Goal: Task Accomplishment & Management: Use online tool/utility

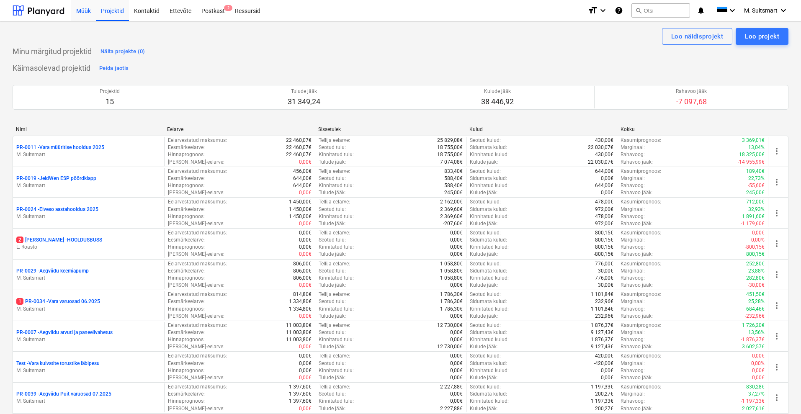
click at [88, 8] on div "Müük" at bounding box center [83, 10] width 25 height 21
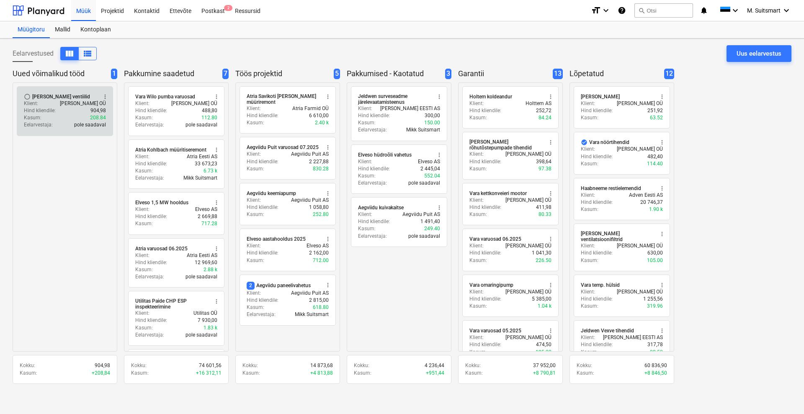
click at [50, 111] on p "Hind kliendile :" at bounding box center [40, 110] width 32 height 7
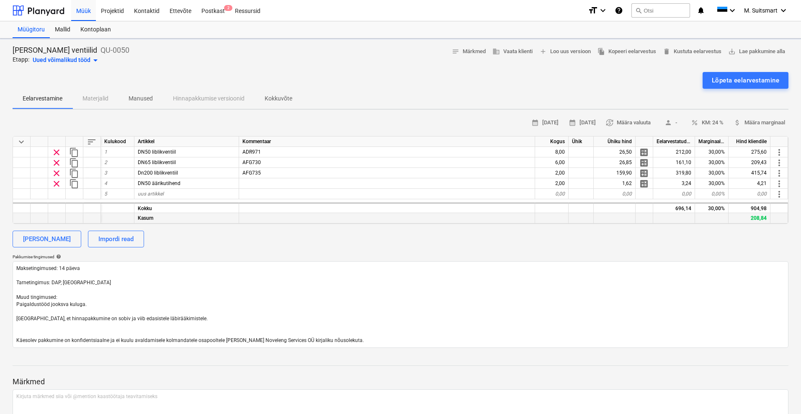
type textarea "x"
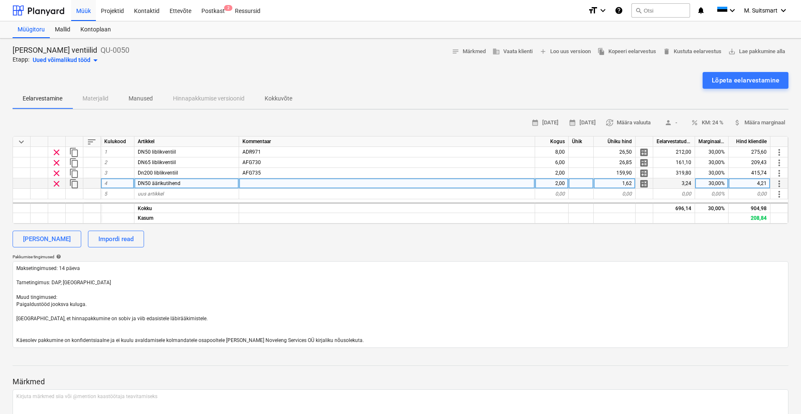
click at [196, 181] on div "DN50 äärikutihend" at bounding box center [186, 183] width 105 height 10
click at [199, 183] on input "DN50 äärikutihend" at bounding box center [186, 183] width 104 height 10
type input "DN50 äärikutihend mudakogujale"
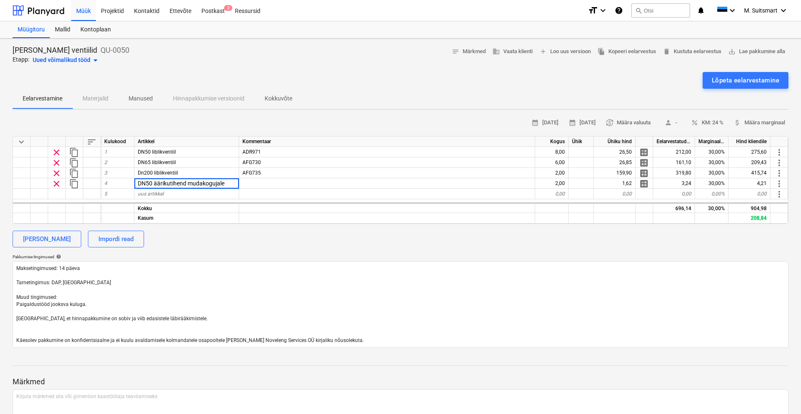
click at [222, 237] on div "[PERSON_NAME] Impordi read" at bounding box center [401, 239] width 776 height 17
click at [747, 49] on span "save_alt Lae pakkumine alla" at bounding box center [756, 52] width 57 height 10
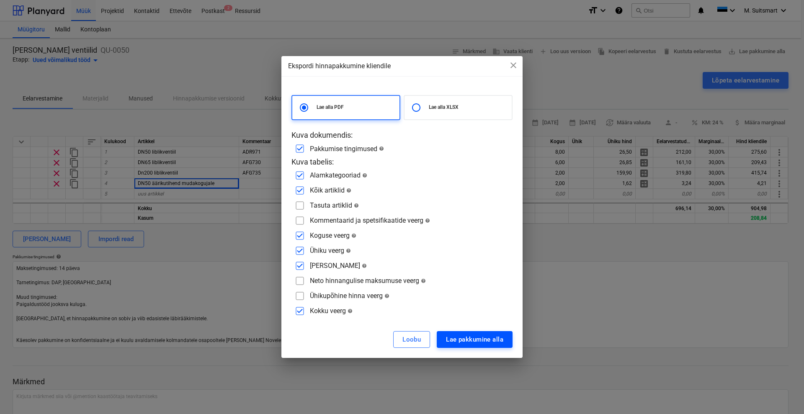
click at [460, 337] on div "Lae pakkumine alla" at bounding box center [474, 339] width 57 height 11
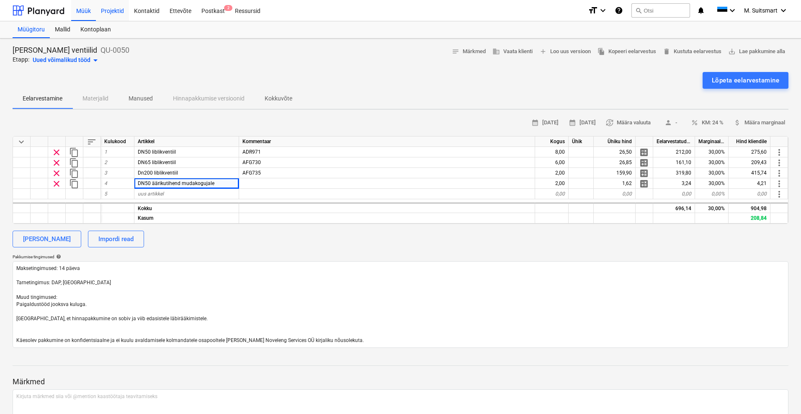
click at [118, 10] on div "Projektid" at bounding box center [112, 10] width 33 height 21
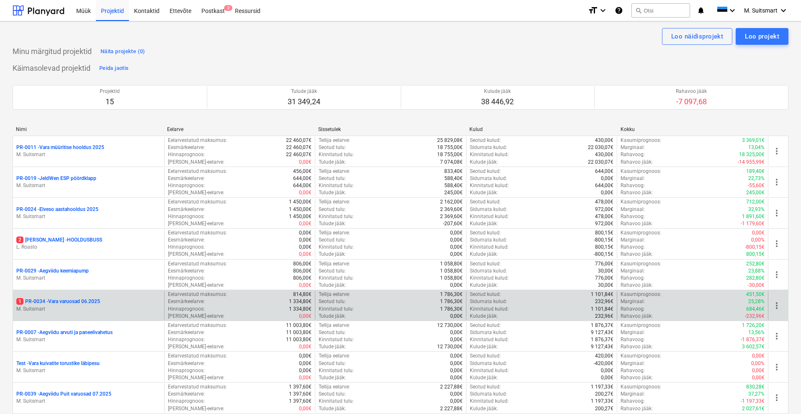
click at [85, 303] on p "1 PR-0034 - Vara varuosad 06.2025" at bounding box center [58, 301] width 84 height 7
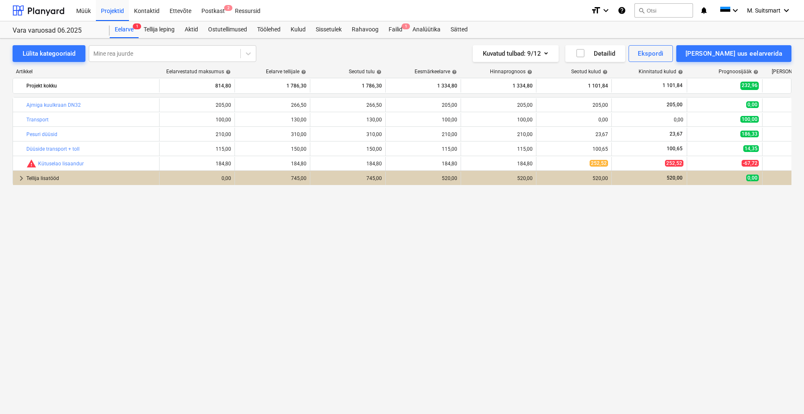
click at [259, 255] on div "bar_chart Ajmiga kuulkraan DN32 edit 205,00 edit 266,50 266,50 edit 205,00 edit…" at bounding box center [402, 238] width 779 height 282
click at [113, 9] on div "Projektid" at bounding box center [112, 10] width 33 height 21
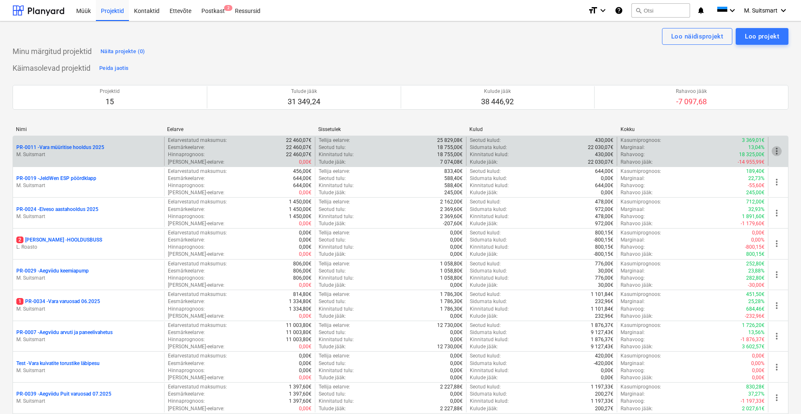
click at [777, 150] on span "more_vert" at bounding box center [777, 151] width 10 height 10
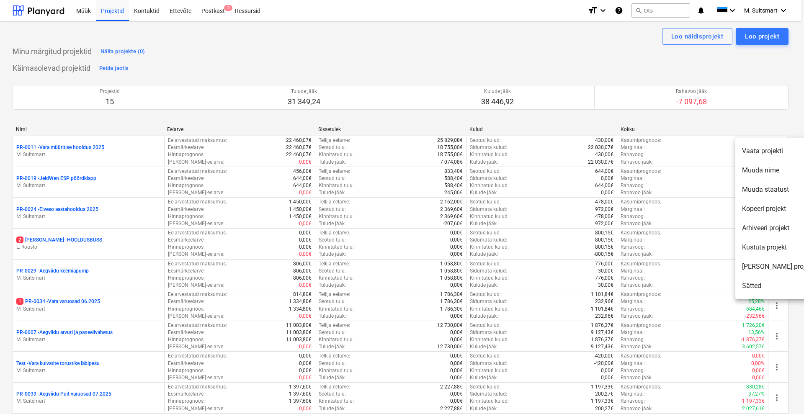
click at [752, 115] on div at bounding box center [402, 207] width 804 height 414
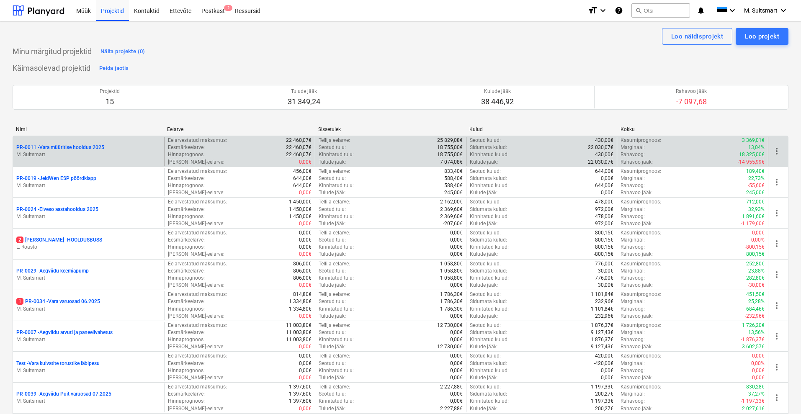
click at [775, 149] on span "more_vert" at bounding box center [777, 151] width 10 height 10
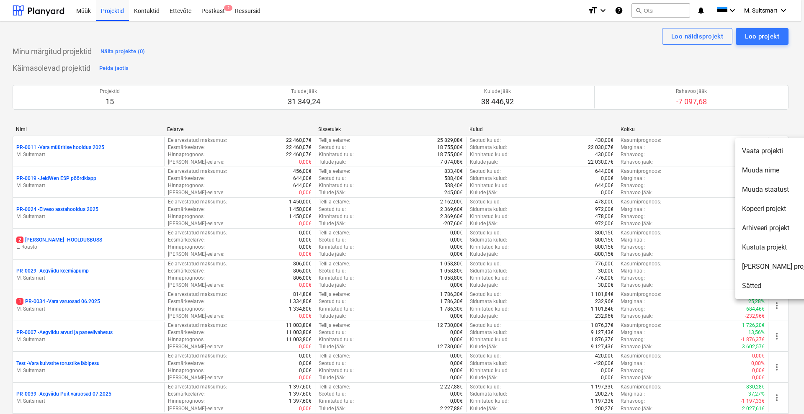
click at [766, 190] on li "Muuda staatust" at bounding box center [777, 189] width 85 height 19
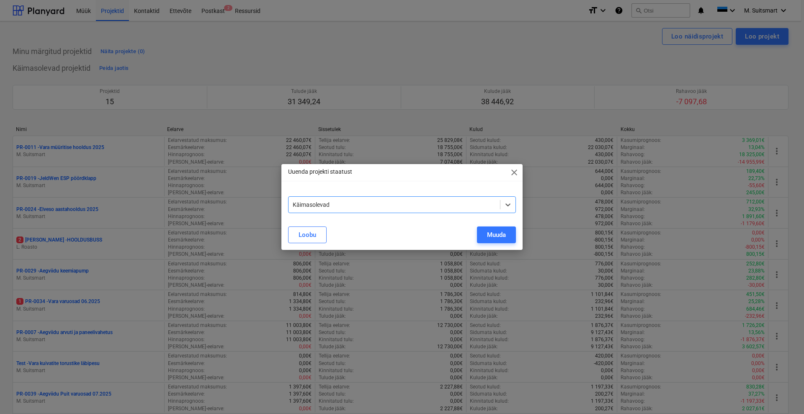
click at [405, 204] on div at bounding box center [394, 205] width 203 height 8
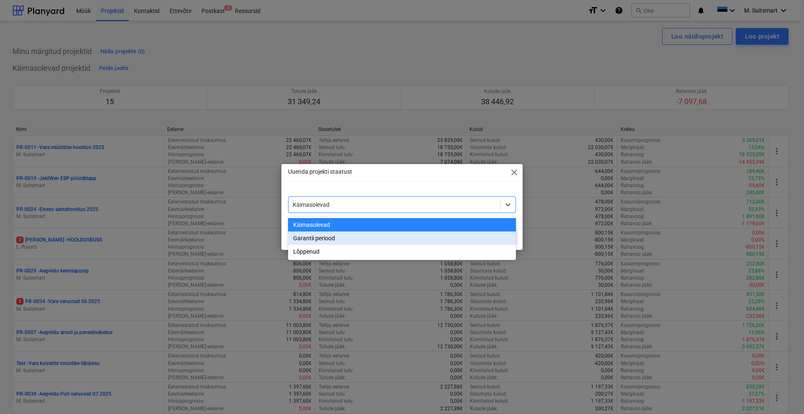
click at [343, 241] on div "Garantii periood" at bounding box center [402, 238] width 228 height 13
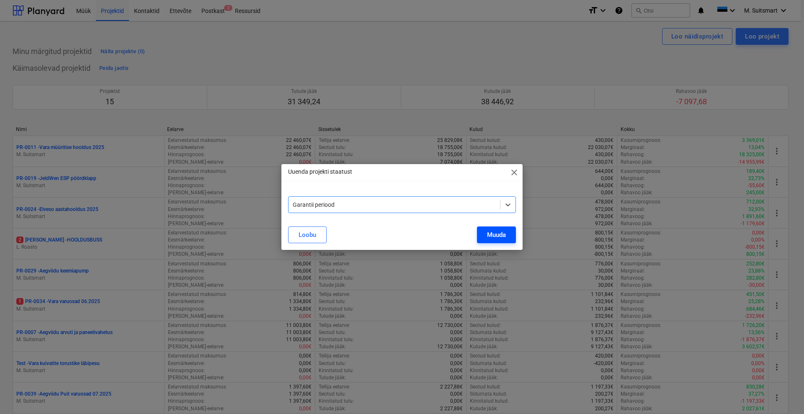
click at [505, 235] on div "Muuda" at bounding box center [496, 235] width 19 height 11
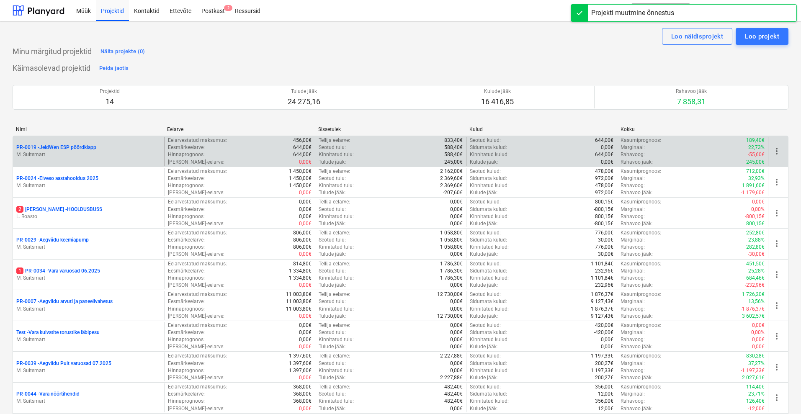
click at [779, 150] on span "more_vert" at bounding box center [777, 151] width 10 height 10
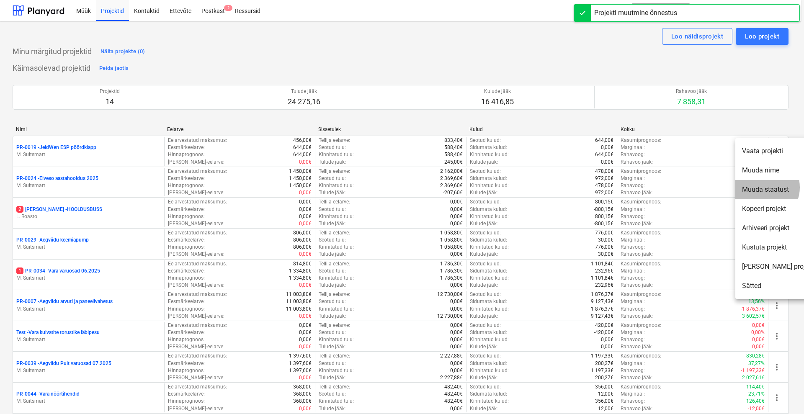
click at [764, 187] on li "Muuda staatust" at bounding box center [777, 189] width 85 height 19
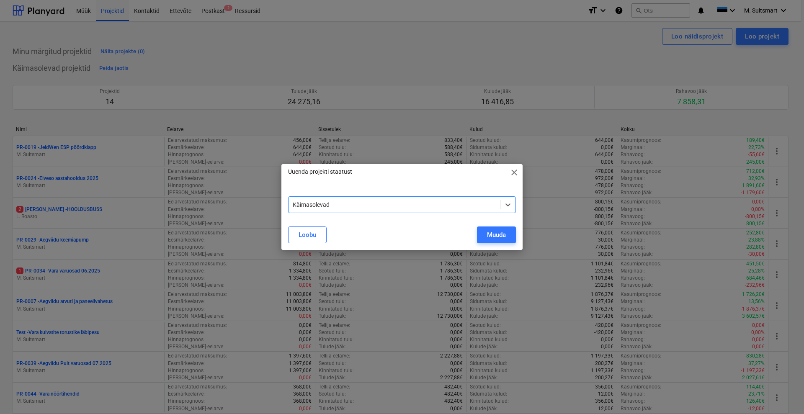
click at [470, 197] on div "Käimasolevad" at bounding box center [402, 204] width 228 height 17
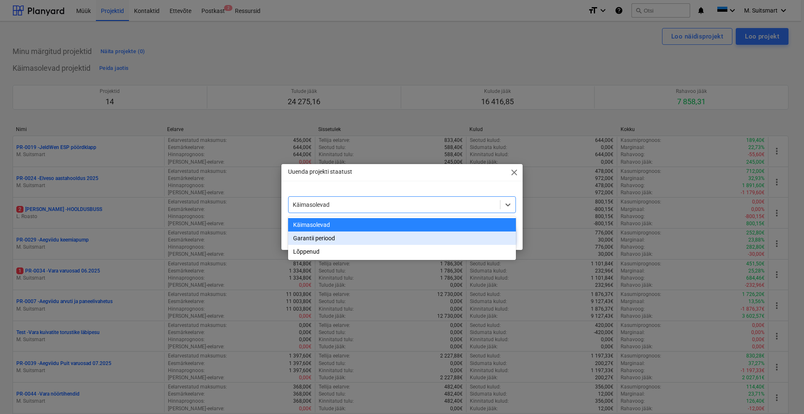
click at [363, 242] on div "Garantii periood" at bounding box center [402, 238] width 228 height 13
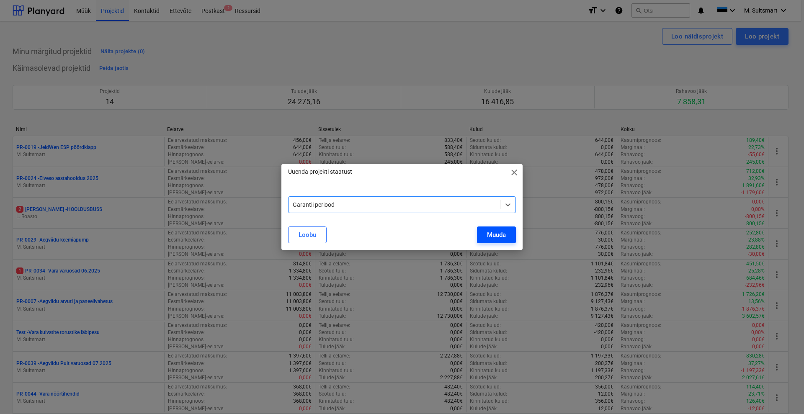
click at [486, 236] on button "Muuda" at bounding box center [496, 235] width 39 height 17
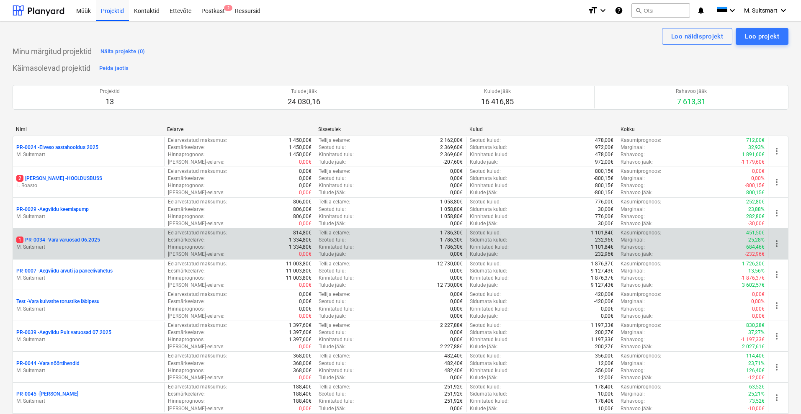
click at [775, 243] on span "more_vert" at bounding box center [777, 244] width 10 height 10
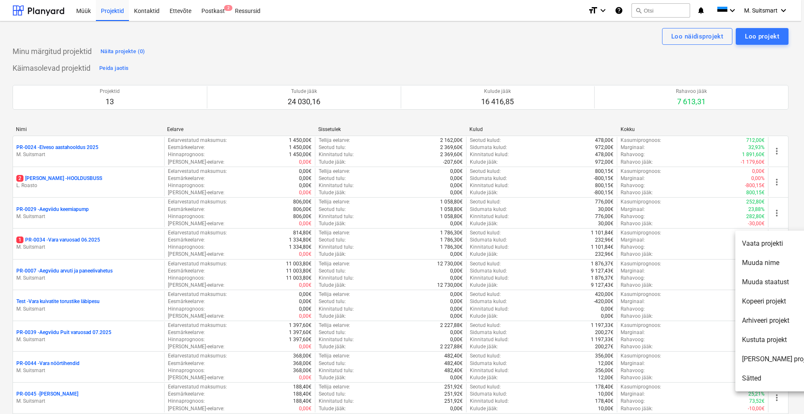
click at [768, 280] on li "Muuda staatust" at bounding box center [777, 282] width 85 height 19
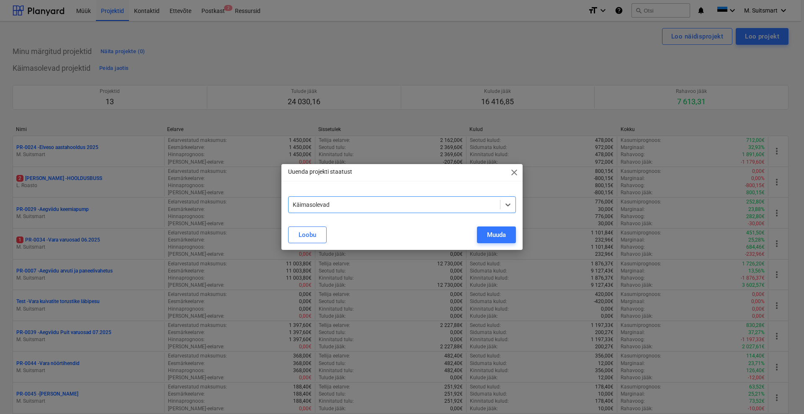
click at [409, 208] on div at bounding box center [394, 205] width 203 height 8
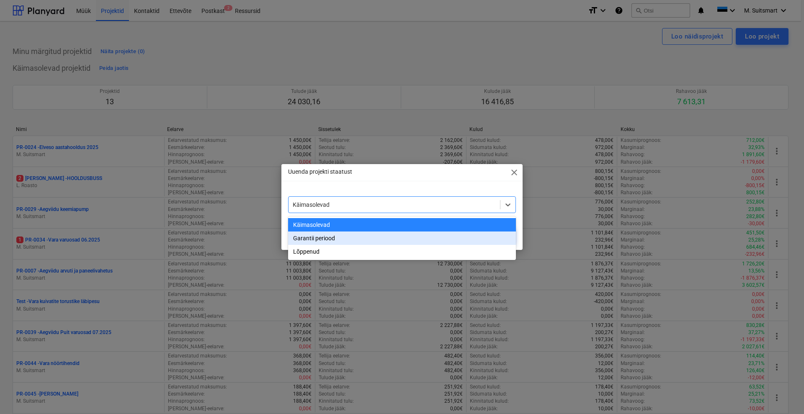
click at [317, 243] on div "Garantii periood" at bounding box center [402, 238] width 228 height 13
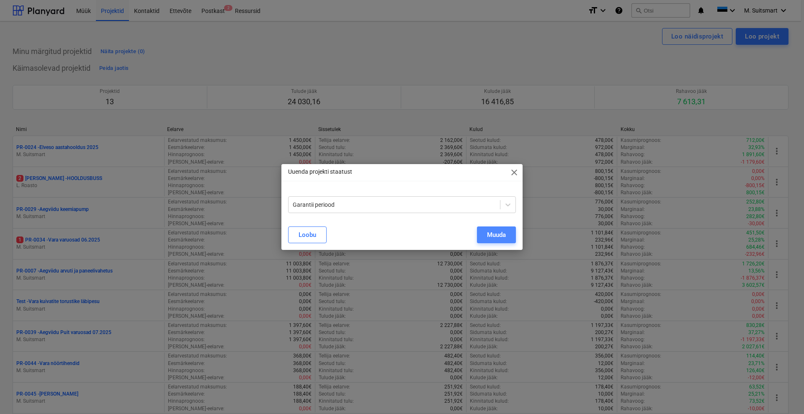
click at [487, 230] on div "Muuda" at bounding box center [496, 235] width 19 height 11
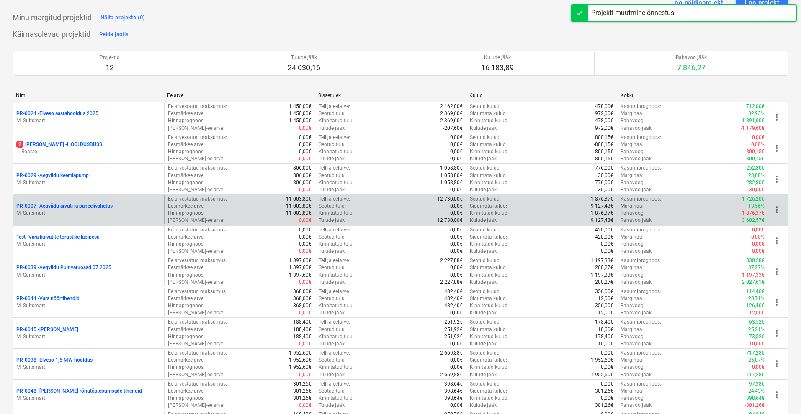
scroll to position [52, 0]
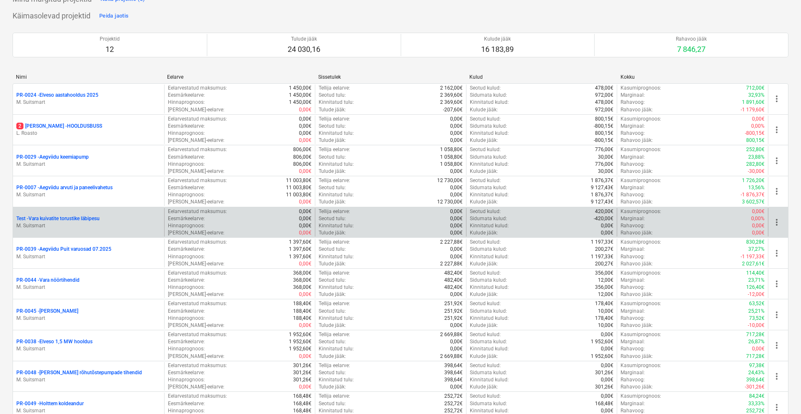
click at [73, 217] on p "Test - Vara kuivatite torustike läbipesu" at bounding box center [57, 218] width 83 height 7
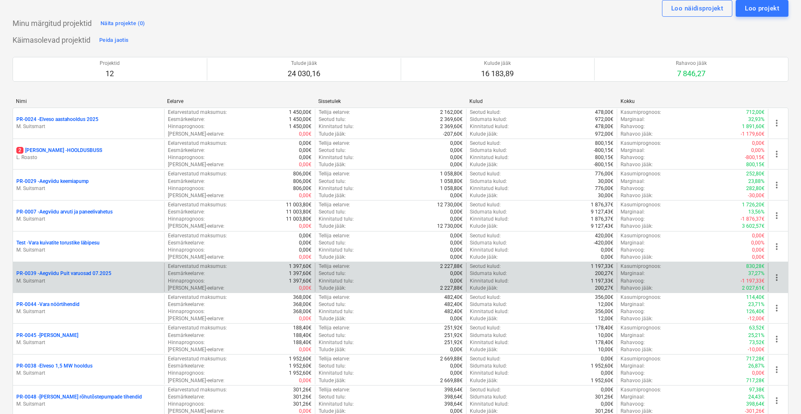
scroll to position [52, 0]
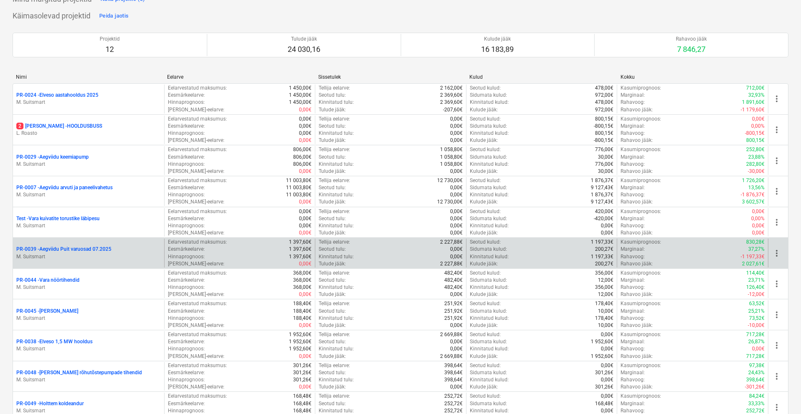
click at [92, 248] on p "PR-0039 - Aegviidu Puit varuosad 07.2025" at bounding box center [63, 249] width 95 height 7
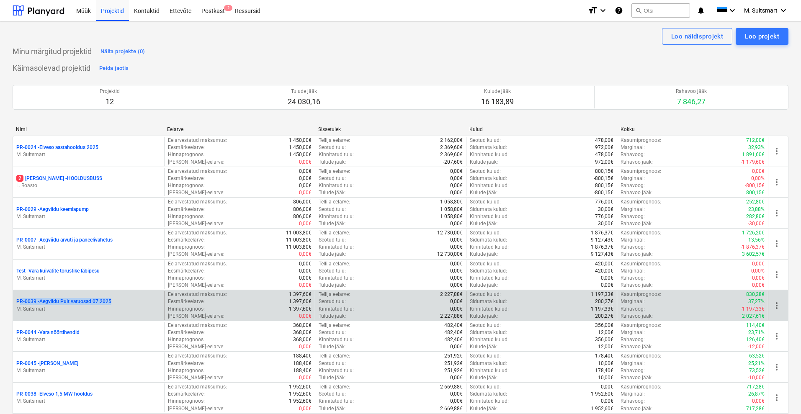
drag, startPoint x: 11, startPoint y: 300, endPoint x: 126, endPoint y: 297, distance: 115.6
copy p "PR-0039 - Aegviidu Puit varuosad 07.2025"
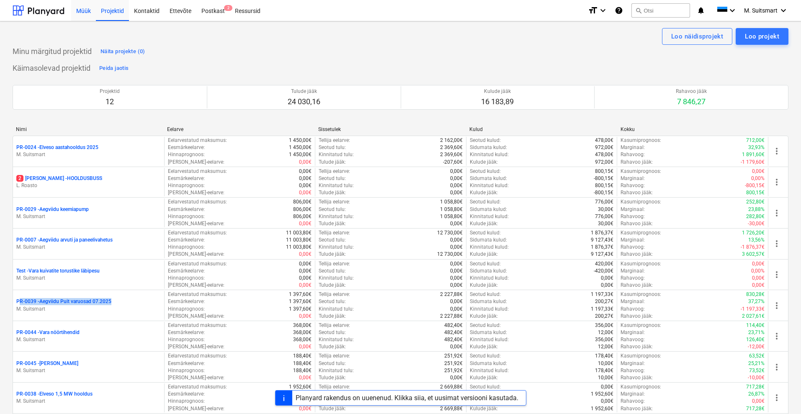
click at [79, 12] on div "Müük" at bounding box center [83, 10] width 25 height 21
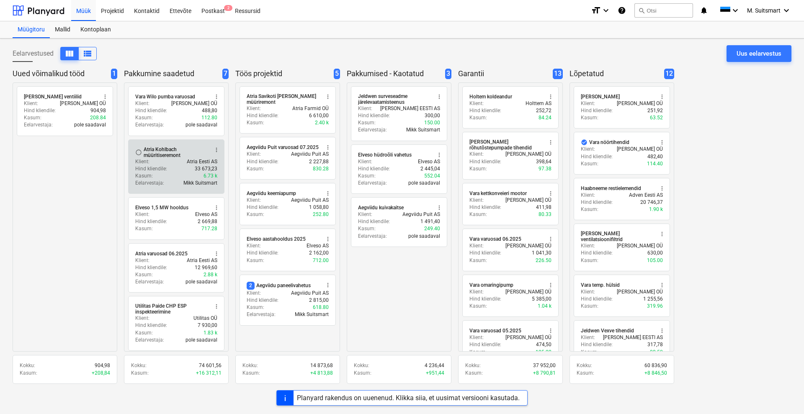
click at [168, 152] on div "Atria Kohlbach müüritiseremont" at bounding box center [176, 153] width 64 height 12
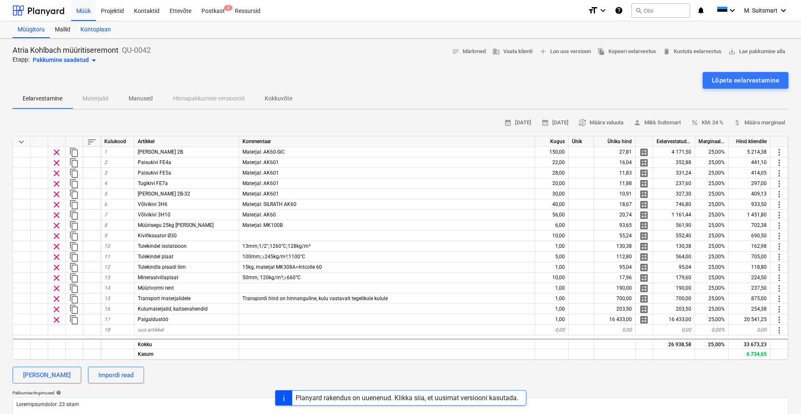
drag, startPoint x: 79, startPoint y: 8, endPoint x: 93, endPoint y: 24, distance: 20.5
click at [79, 8] on div "Müük" at bounding box center [83, 10] width 25 height 21
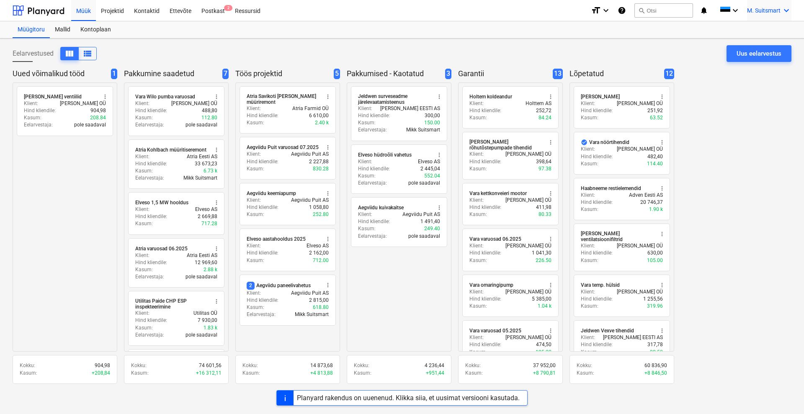
click at [759, 7] on span "M. Suitsmart" at bounding box center [764, 10] width 34 height 7
click at [493, 42] on div at bounding box center [402, 207] width 804 height 414
click at [745, 52] on div "Uus eelarvestus" at bounding box center [759, 53] width 45 height 11
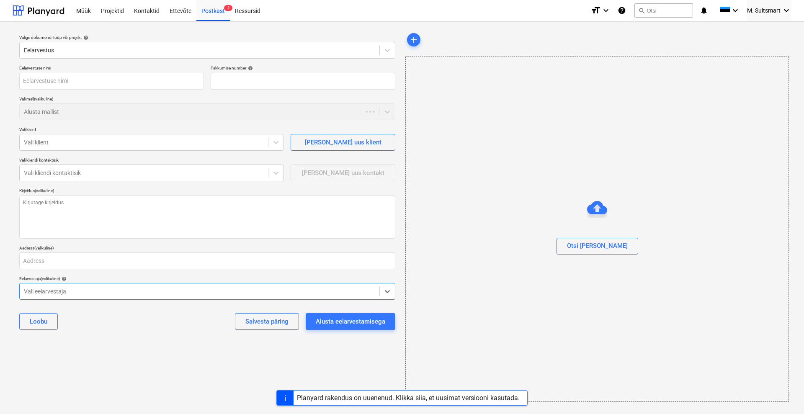
type textarea "x"
type input "QU-0051"
type textarea "x"
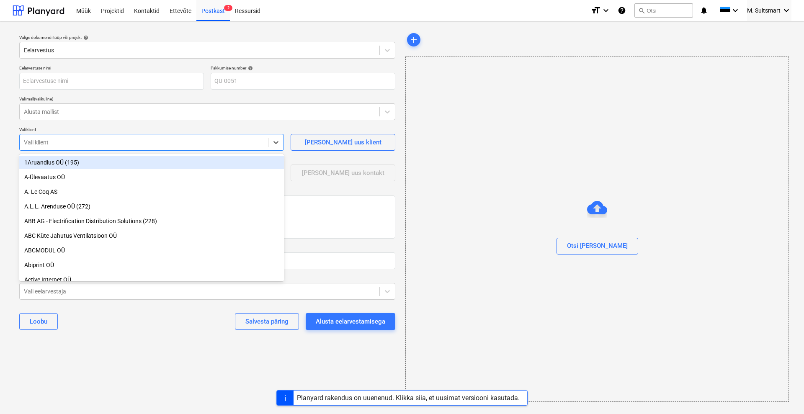
click at [43, 137] on div "Vali klient" at bounding box center [144, 143] width 248 height 12
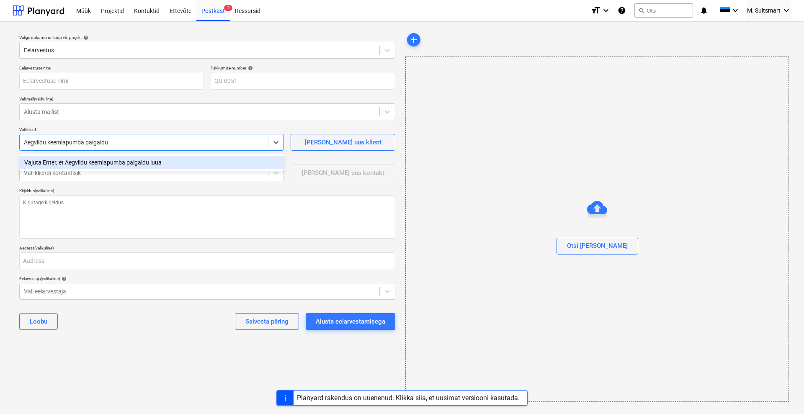
type input "Aegviidu keemiapumba paigaldus"
type textarea "x"
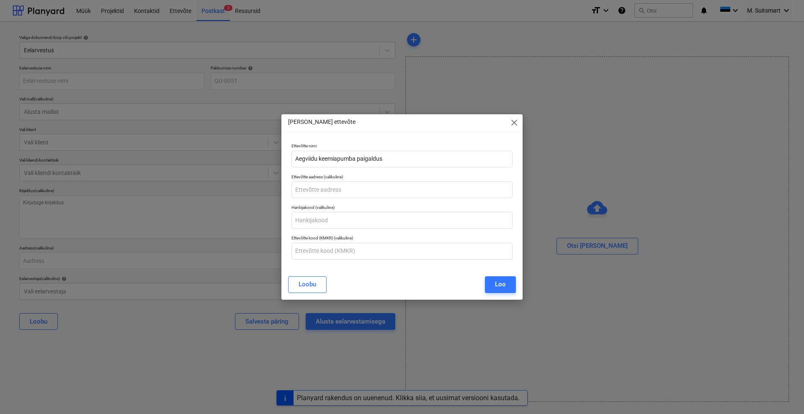
click at [511, 119] on span "close" at bounding box center [514, 123] width 10 height 10
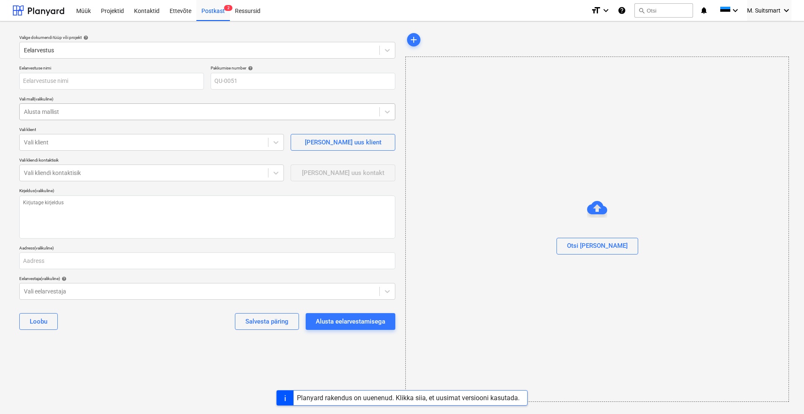
click at [58, 109] on div at bounding box center [199, 112] width 351 height 8
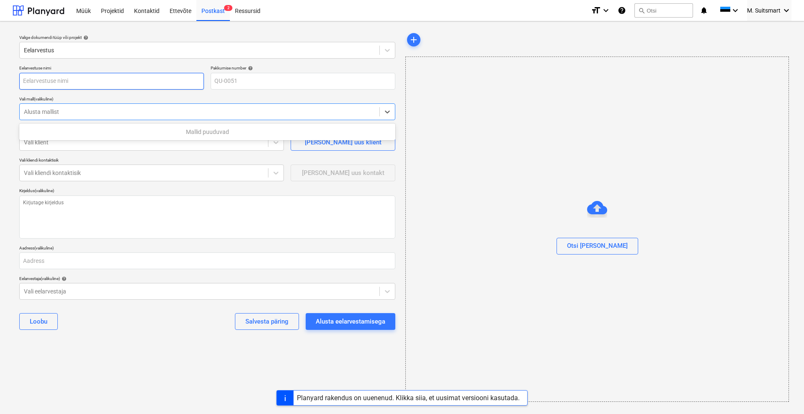
click at [62, 83] on input "text" at bounding box center [111, 81] width 185 height 17
type textarea "x"
type input "A"
type textarea "x"
type input "Ae"
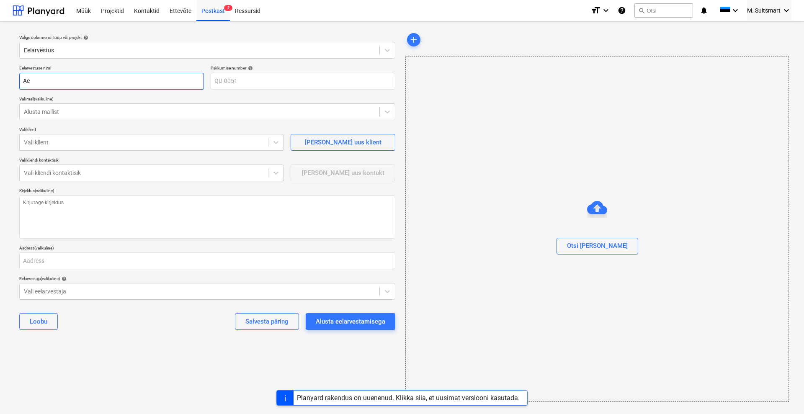
type textarea "x"
type input "Aeg"
type textarea "x"
type input "Aegv"
type textarea "x"
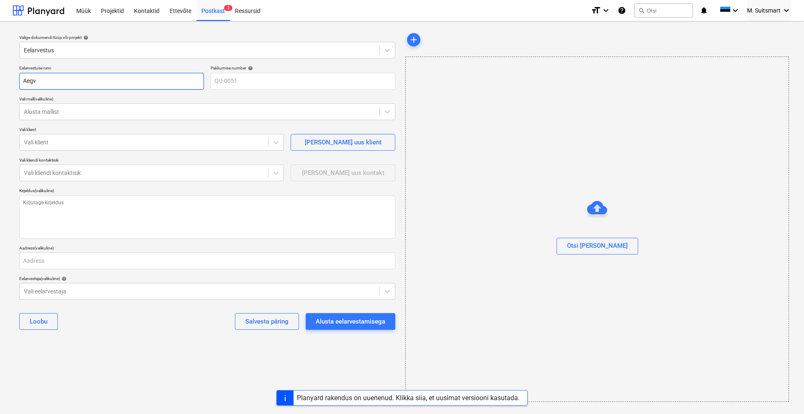
type input "Aegvi"
type textarea "x"
type input "Aegvii"
type textarea "x"
type input "Aegviid"
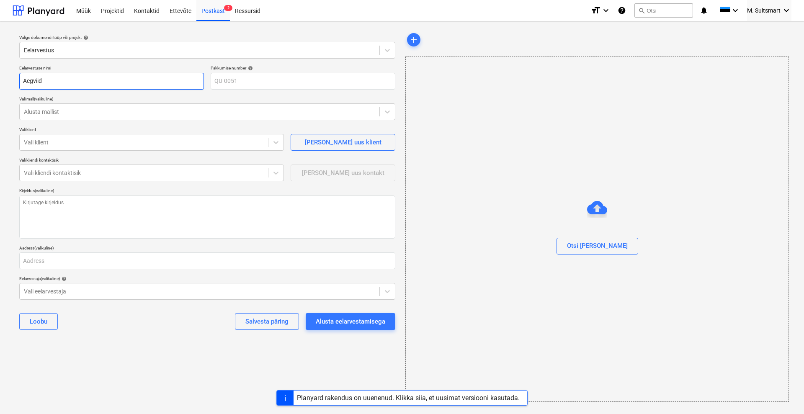
type textarea "x"
type input "Aegviidu"
type textarea "x"
type input "Aegviidu"
type textarea "x"
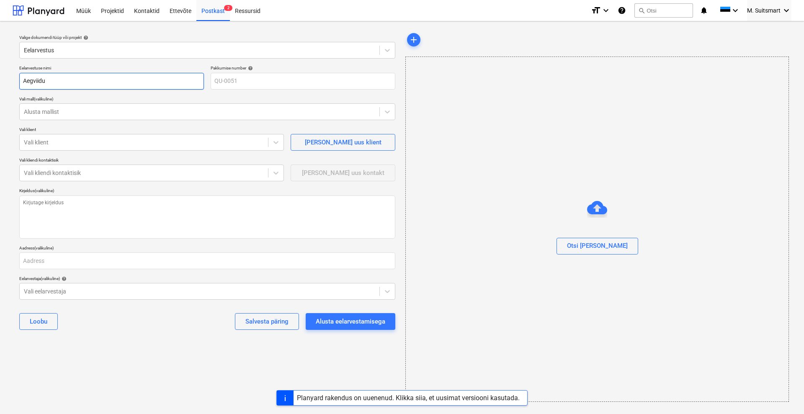
type input "Aegviidu k"
type textarea "x"
type input "Aegviidu ke"
type textarea "x"
type input "Aegviidu kee"
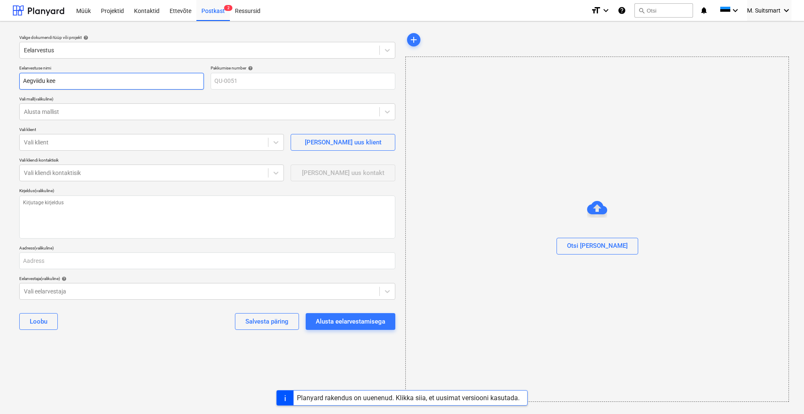
type textarea "x"
type input "Aegviidu keem"
type textarea "x"
type input "Aegviidu keemi"
type textarea "x"
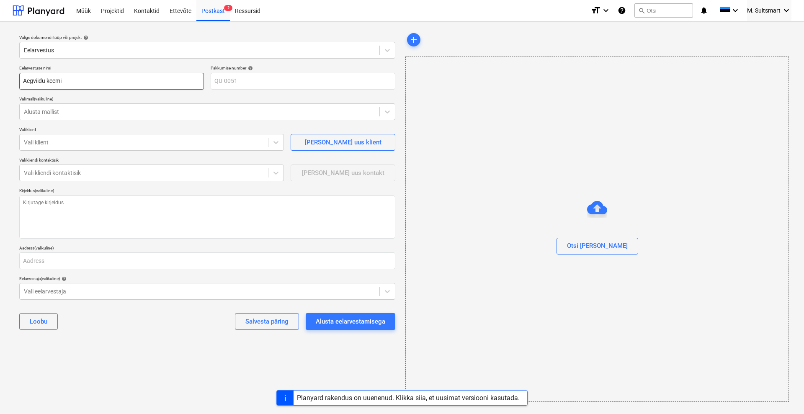
type input "Aegviidu keemia"
type textarea "x"
type input "Aegviidu keemiap"
type textarea "x"
type input "Aegviidu keemiapu"
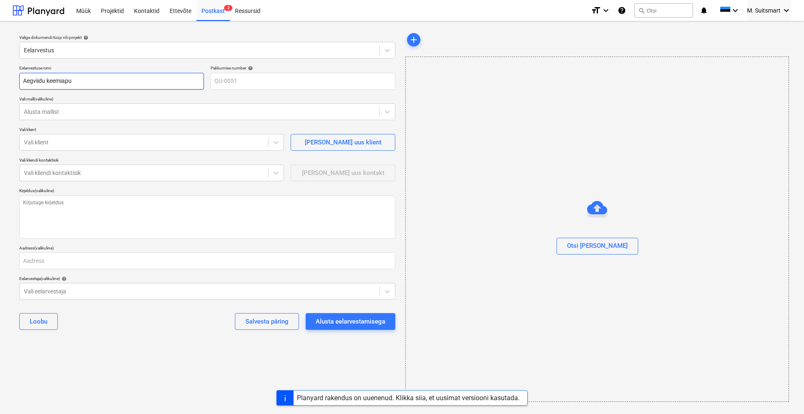
type textarea "x"
type input "Aegviidu keemiapum"
type textarea "x"
type input "Aegviidu keemiapumb"
type textarea "x"
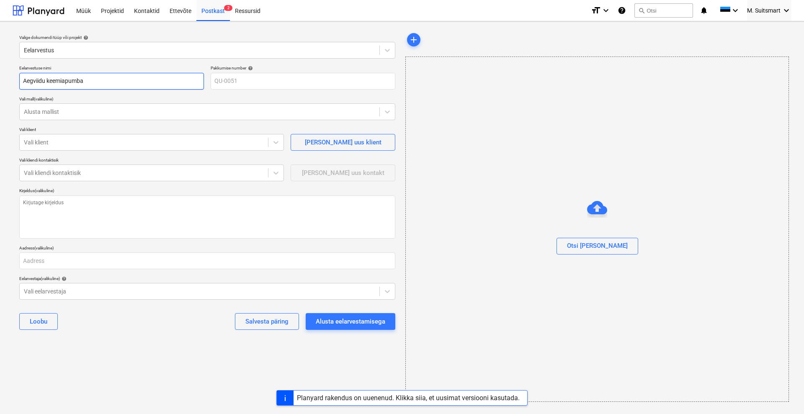
type input "Aegviidu keemiapumba"
type textarea "x"
type input "Aegviidu keemiapumba p"
type textarea "x"
type input "Aegviidu keemiapumba pa"
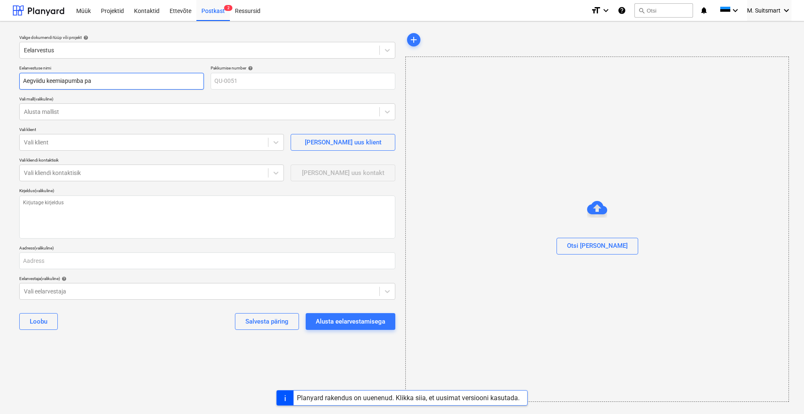
type textarea "x"
type input "Aegviidu keemiapumba pai"
type textarea "x"
type input "Aegviidu keemiapumba paig"
type textarea "x"
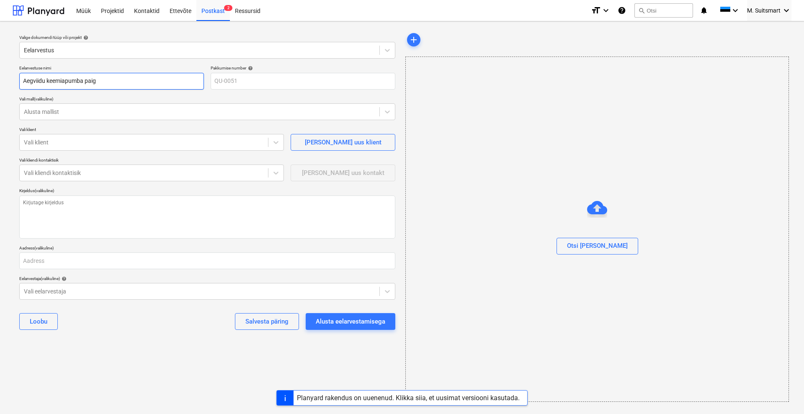
type input "Aegviidu keemiapumba paiga"
type textarea "x"
type input "Aegviidu keemiapumba paigal"
type textarea "x"
type input "Aegviidu keemiapumba paigald"
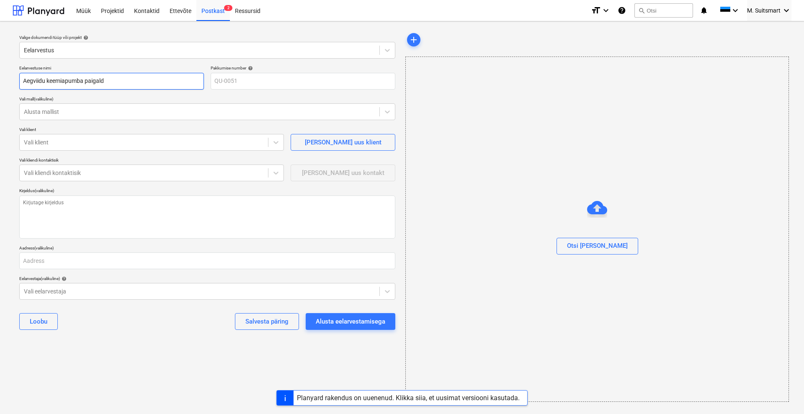
type textarea "x"
type input "Aegviidu keemiapumba paigaldu"
type textarea "x"
click at [44, 80] on input "Aegviidu keemiapumba paigaldus" at bounding box center [111, 81] width 185 height 17
type input "Aegviidu keemiapumba paigaldus"
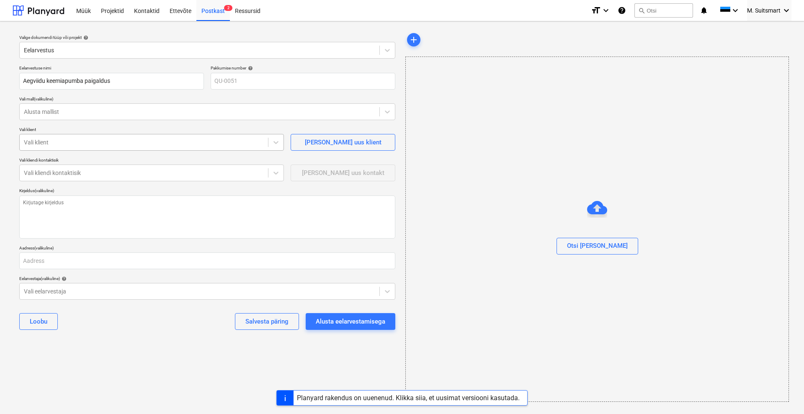
type textarea "x"
click at [67, 148] on div "Vali klient" at bounding box center [151, 142] width 265 height 17
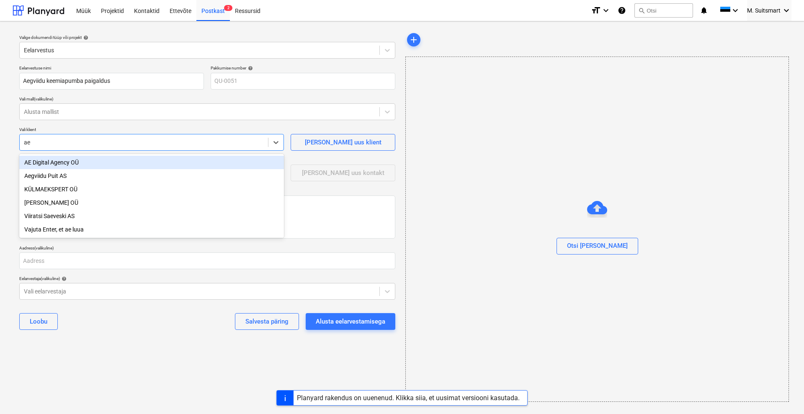
type input "aeg"
click at [53, 167] on div "Aegviidu Puit AS" at bounding box center [151, 162] width 265 height 13
type textarea "x"
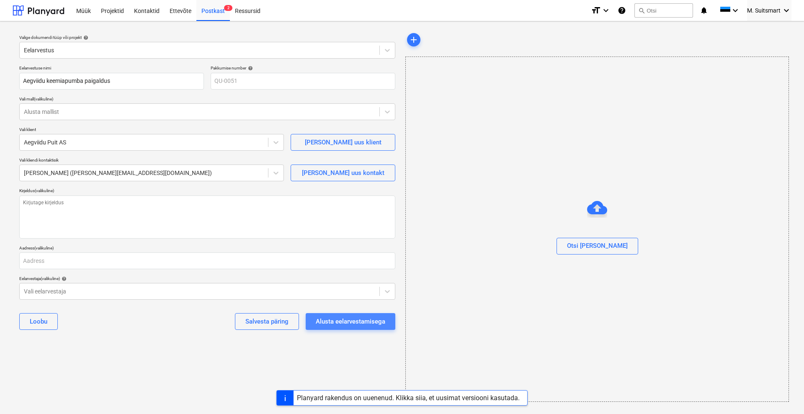
click at [359, 326] on div "Alusta eelarvestamisega" at bounding box center [351, 321] width 70 height 11
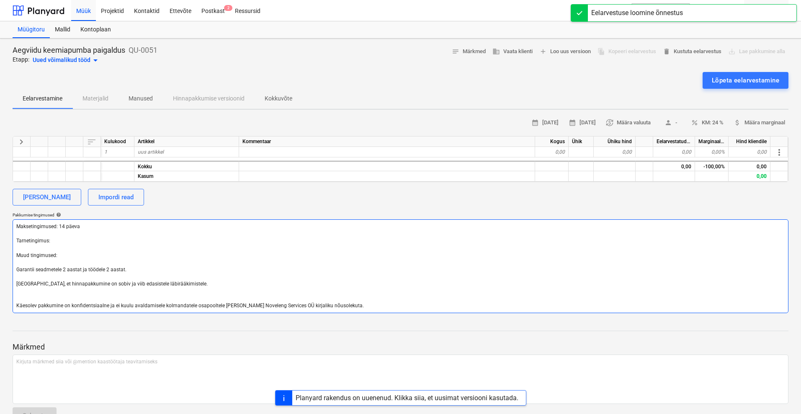
drag, startPoint x: 134, startPoint y: 270, endPoint x: 0, endPoint y: 268, distance: 134.0
click at [0, 268] on div "Aegviidu keemiapumba paigaldus QU-0051 Etapp: Uued võimalikud tööd arrow_drop_d…" at bounding box center [400, 238] width 801 height 399
type textarea "x"
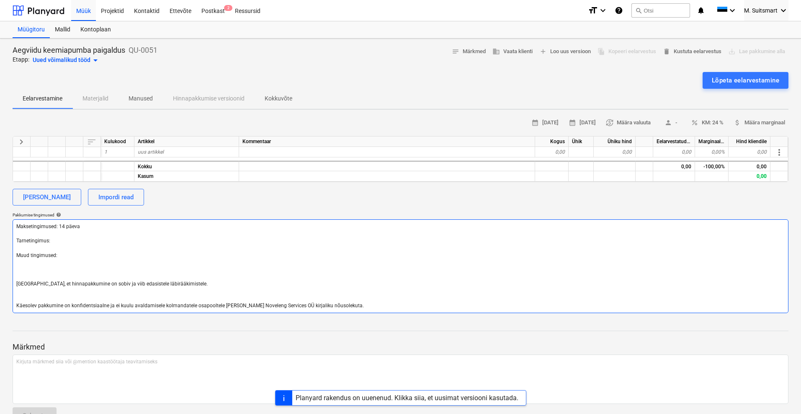
click at [98, 235] on textarea "Maksetingimused: 14 päeva Tarnetingimus: Muud tingimused: [GEOGRAPHIC_DATA], et…" at bounding box center [401, 266] width 776 height 94
type textarea "Maksetingimused: 14 päeva Tarnetingimus: Muud tingimused: [GEOGRAPHIC_DATA], et…"
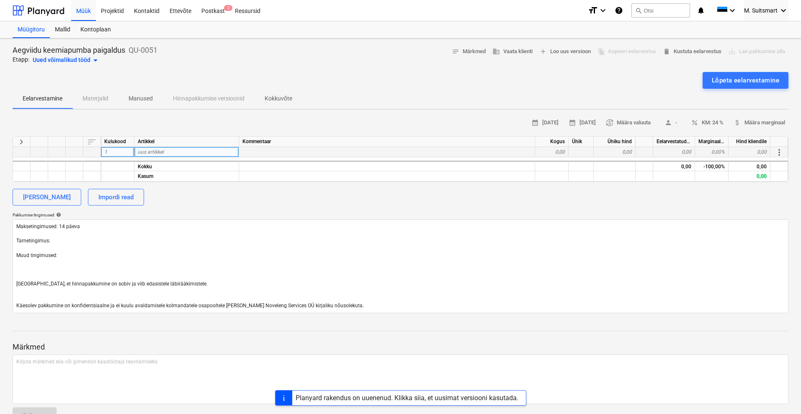
click at [177, 152] on div "uus artikkel" at bounding box center [186, 152] width 105 height 10
type textarea "x"
type input "Pumba mehhaaniline paigaldus, alusraami ehitus"
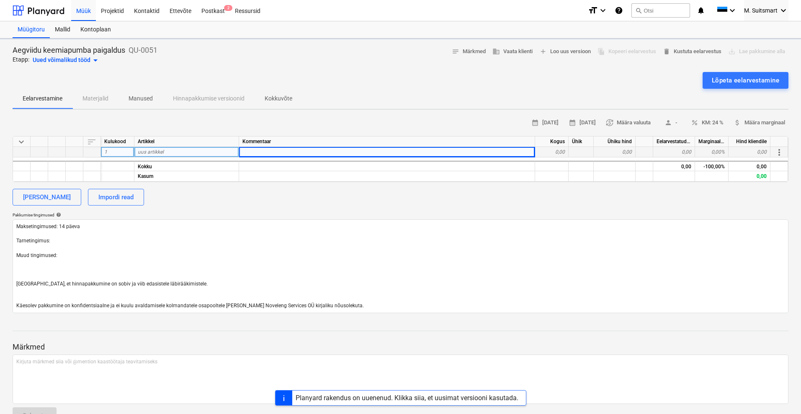
type textarea "x"
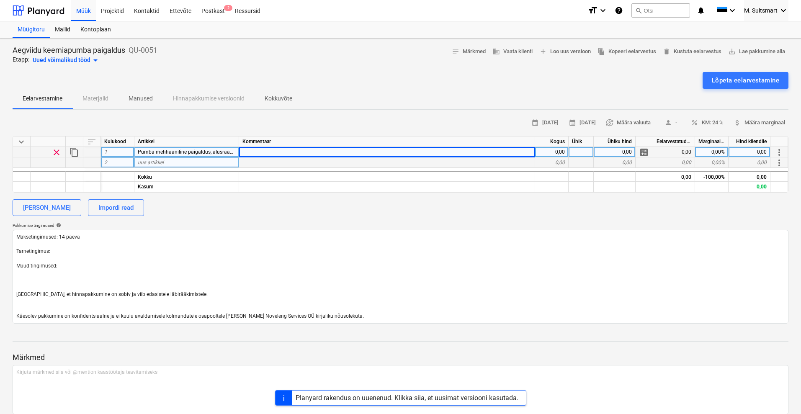
click at [165, 163] on div "uus artikkel" at bounding box center [186, 162] width 105 height 10
type input "Elektritööd, lisakaabel kilbist"
type textarea "x"
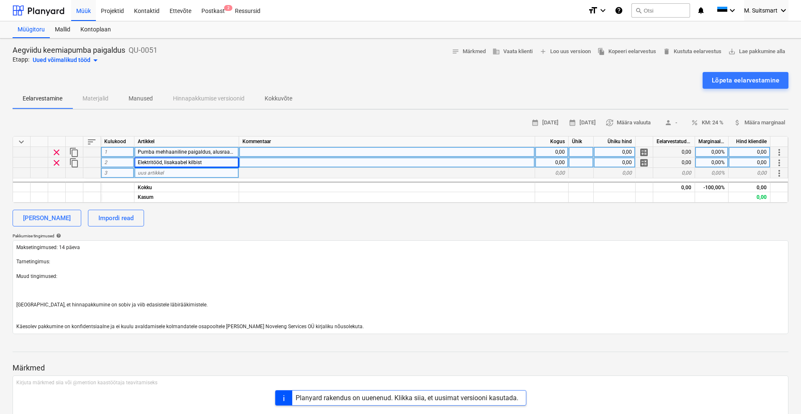
click at [169, 175] on div "uus artikkel" at bounding box center [186, 173] width 105 height 10
type input "Programmi muudatus"
type textarea "x"
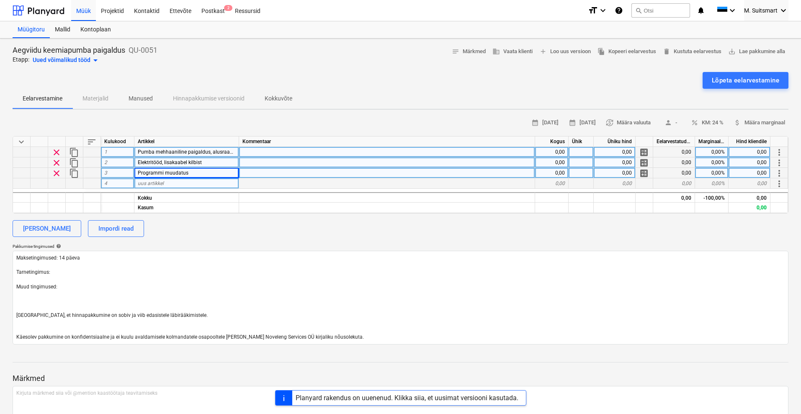
click at [169, 188] on div "uus artikkel" at bounding box center [186, 183] width 105 height 10
type input "Transport"
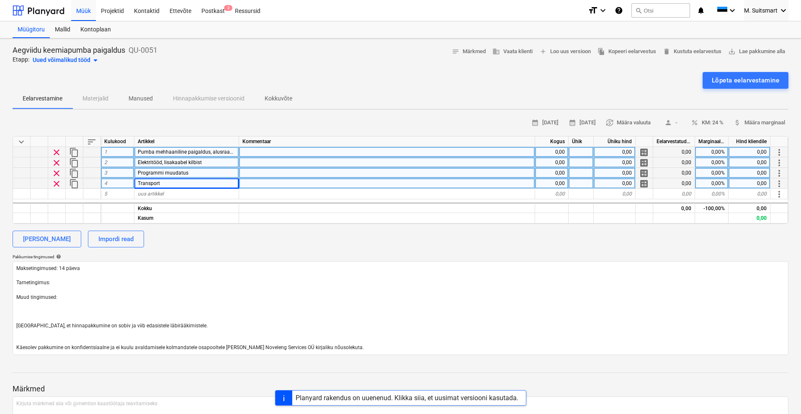
type textarea "x"
click at [286, 160] on div at bounding box center [387, 162] width 296 height 10
type input "Flex 4x0,75"
type textarea "x"
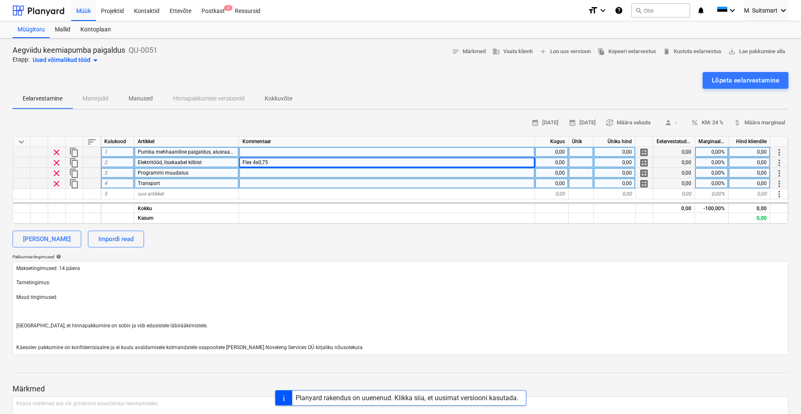
click at [348, 236] on div "[PERSON_NAME] Impordi read" at bounding box center [401, 239] width 776 height 17
